Goal: Understand process/instructions

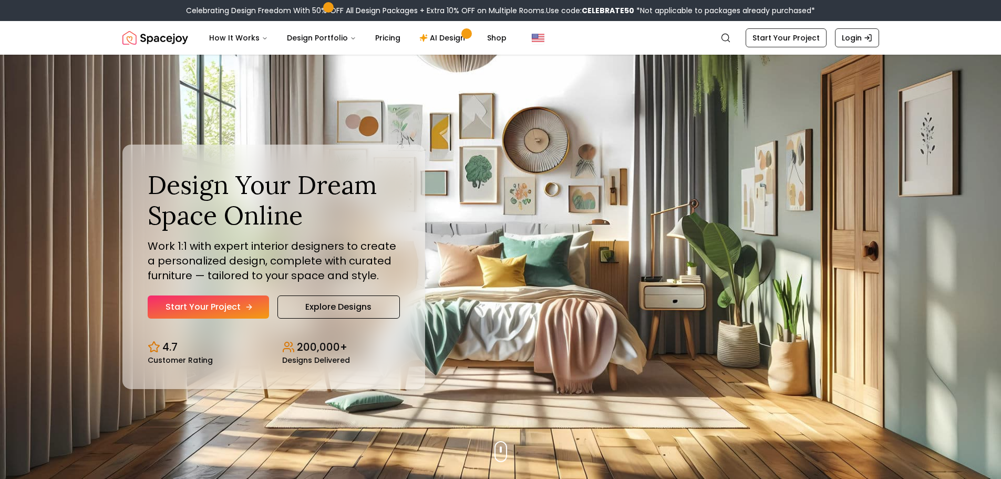
click at [224, 305] on link "Start Your Project" at bounding box center [208, 306] width 121 height 23
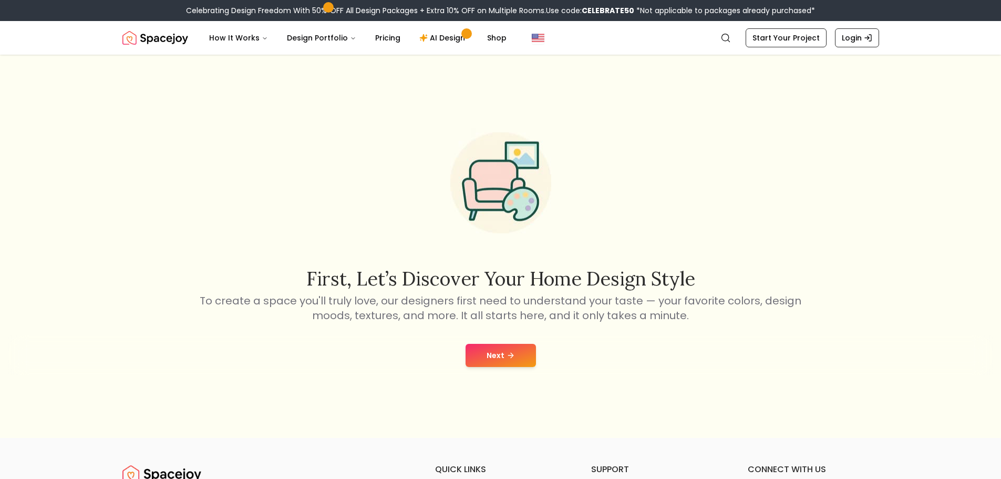
click at [509, 354] on icon at bounding box center [511, 355] width 8 height 8
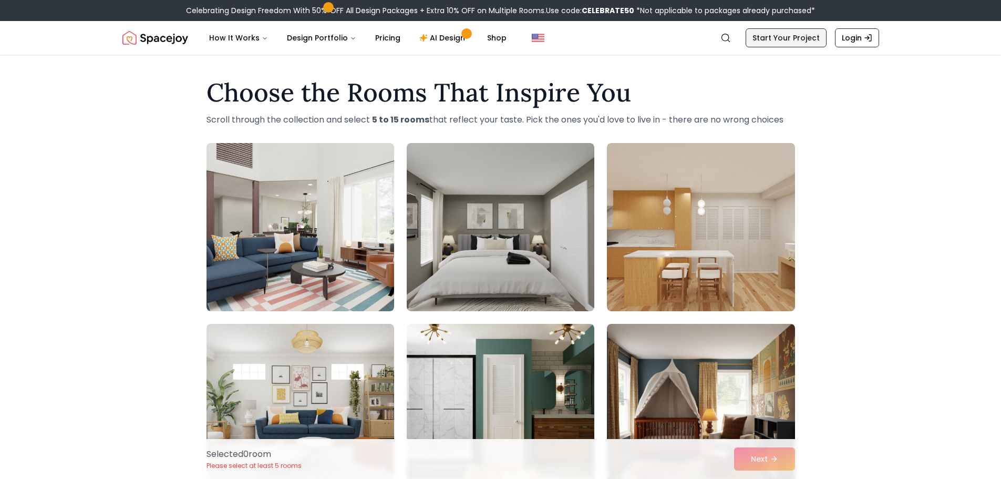
click at [780, 35] on link "Start Your Project" at bounding box center [786, 37] width 81 height 19
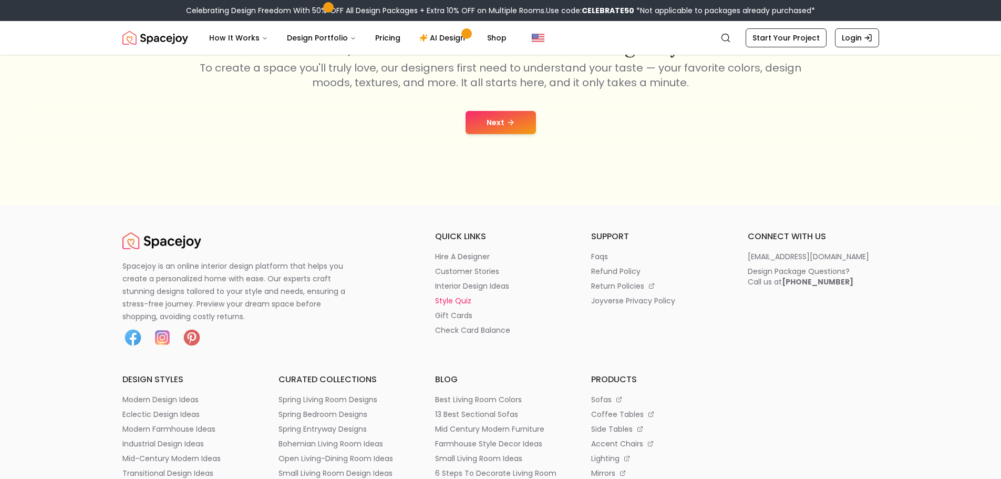
scroll to position [263, 0]
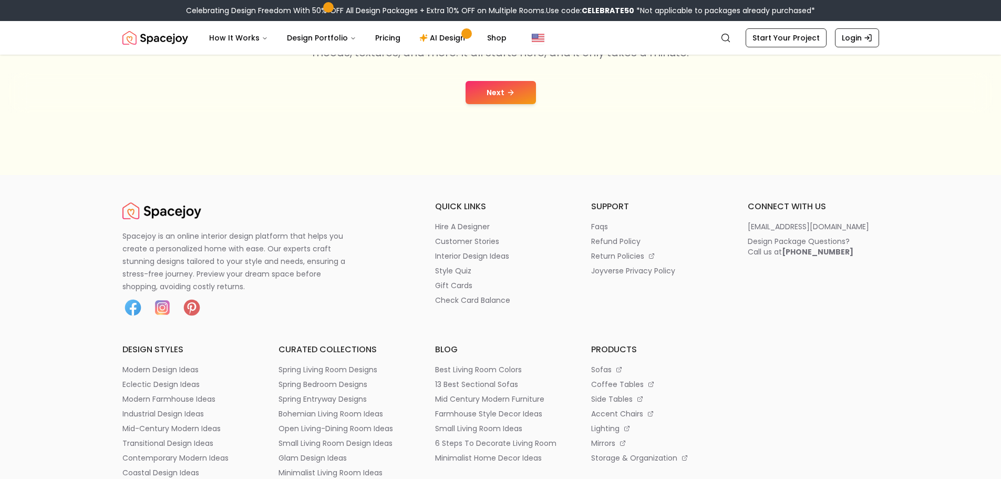
click at [507, 87] on button "Next" at bounding box center [501, 92] width 70 height 23
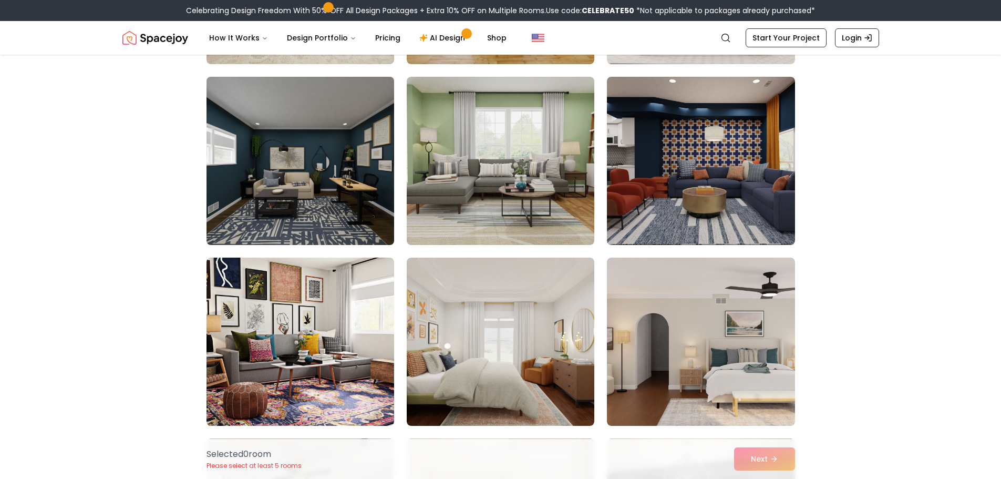
scroll to position [1314, 0]
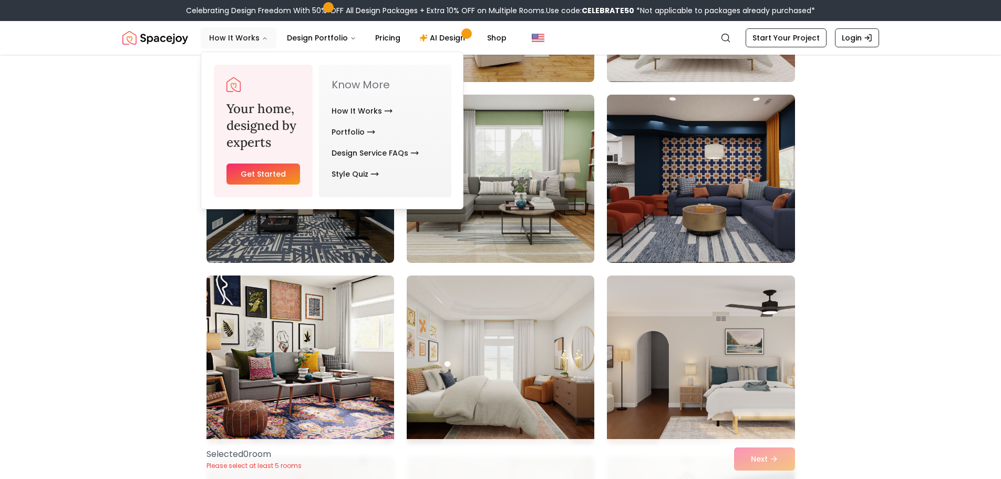
click at [249, 36] on button "How It Works" at bounding box center [239, 37] width 76 height 21
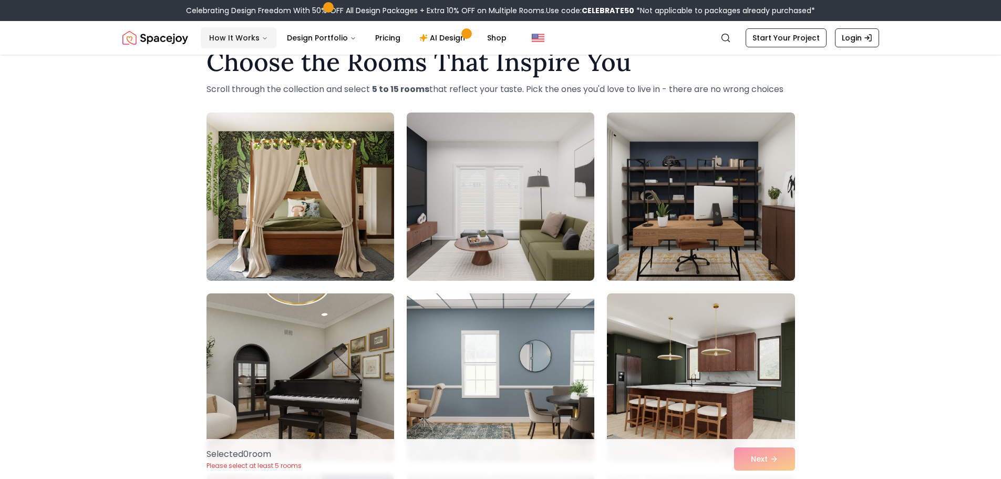
scroll to position [0, 0]
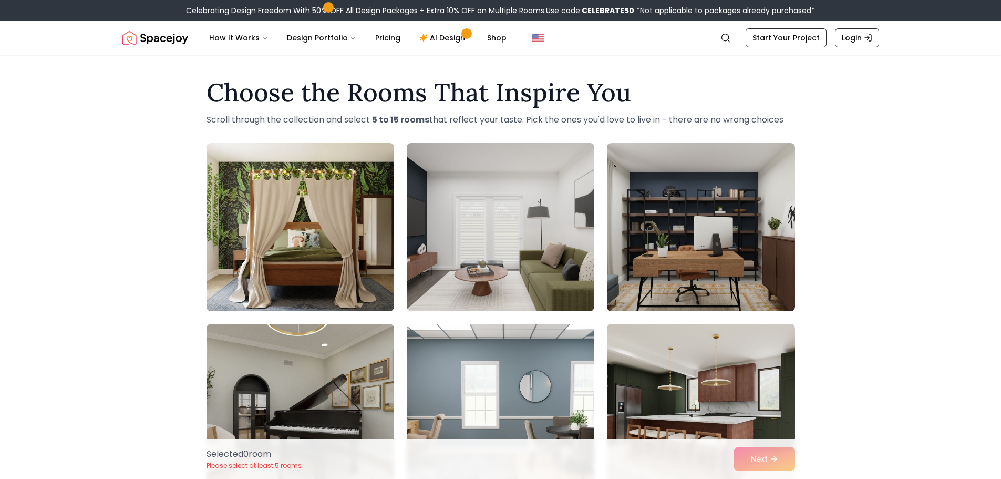
click at [158, 36] on img "Spacejoy" at bounding box center [155, 37] width 66 height 21
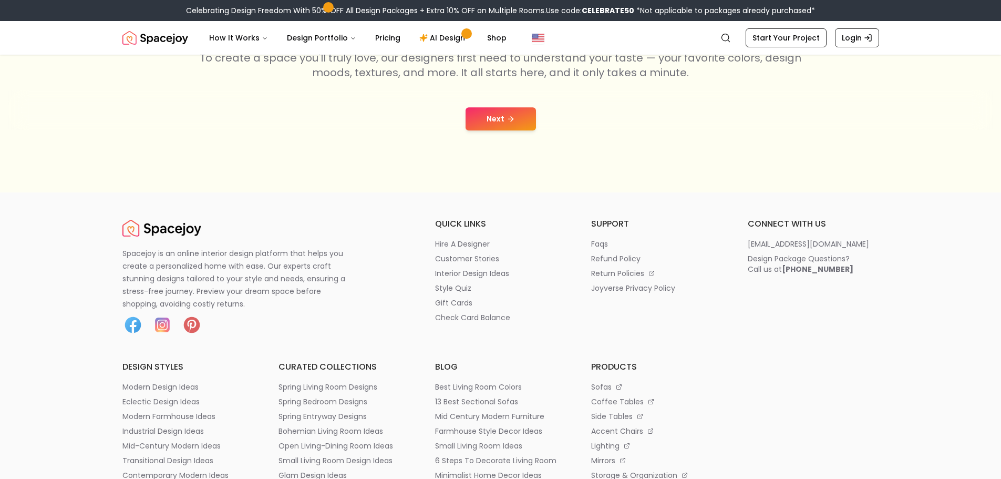
scroll to position [263, 0]
